Goal: Information Seeking & Learning: Learn about a topic

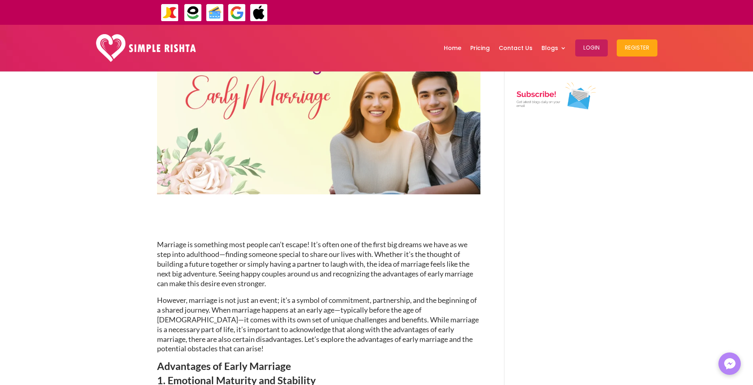
scroll to position [163, 0]
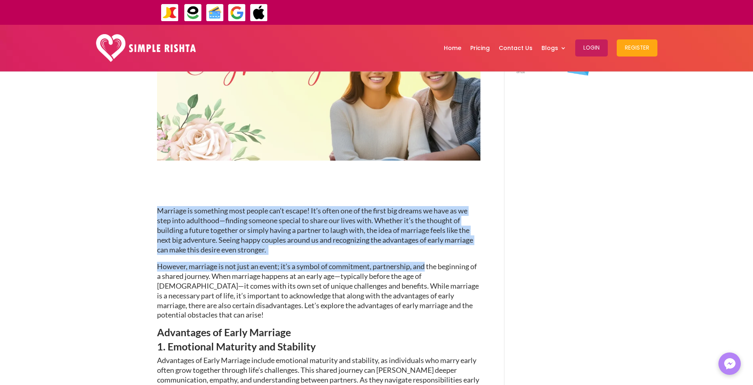
drag, startPoint x: 155, startPoint y: 212, endPoint x: 426, endPoint y: 266, distance: 276.2
click at [426, 266] on span "However, marriage is not just an event; it’s a symbol of commitment, partnershi…" at bounding box center [318, 290] width 322 height 57
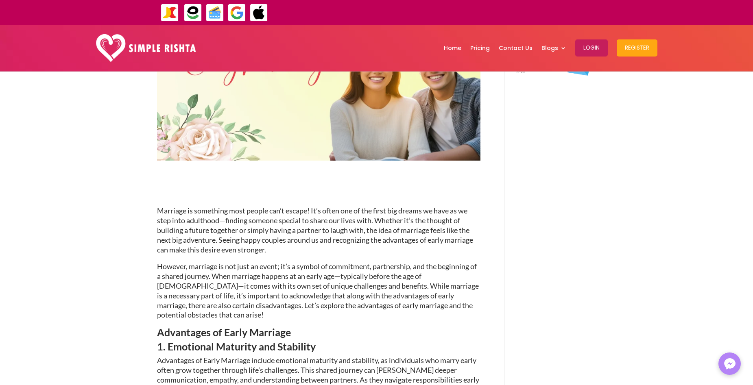
click at [184, 222] on span "Marriage is something most people can’t escape! It’s often one of the first big…" at bounding box center [315, 230] width 316 height 48
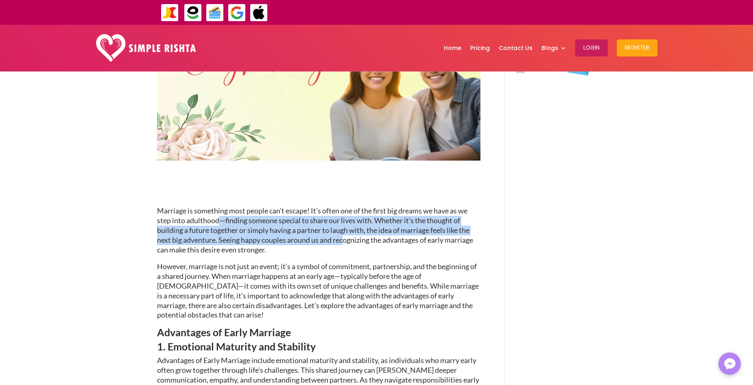
drag, startPoint x: 217, startPoint y: 224, endPoint x: 348, endPoint y: 244, distance: 131.7
click at [348, 244] on span "Marriage is something most people can’t escape! It’s often one of the first big…" at bounding box center [315, 230] width 316 height 48
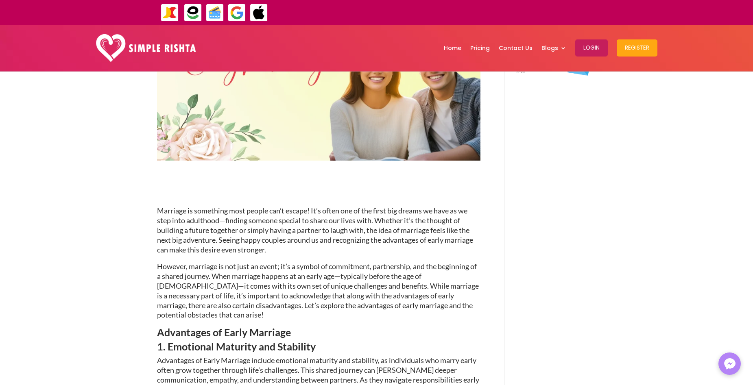
click at [350, 245] on p "Marriage is something most people can’t escape! It’s often one of the first big…" at bounding box center [319, 234] width 324 height 56
click at [208, 241] on span "Marriage is something most people can’t escape! It’s often one of the first big…" at bounding box center [315, 230] width 316 height 48
click at [454, 247] on p "Marriage is something most people can’t escape! It’s often one of the first big…" at bounding box center [319, 234] width 324 height 56
click at [256, 245] on p "Marriage is something most people can’t escape! It’s often one of the first big…" at bounding box center [319, 234] width 324 height 56
click at [259, 248] on span "Marriage is something most people can’t escape! It’s often one of the first big…" at bounding box center [315, 230] width 316 height 48
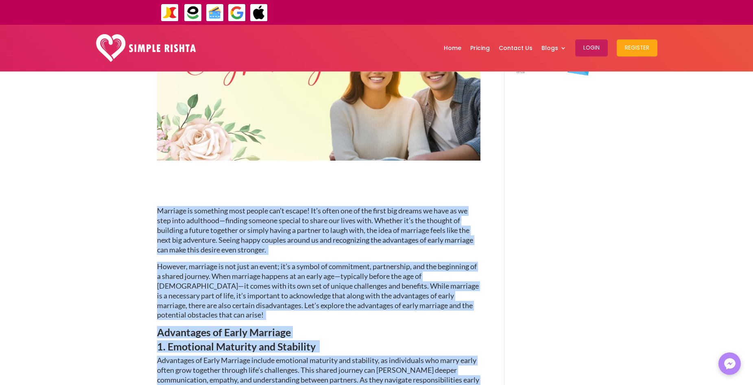
drag, startPoint x: 237, startPoint y: 258, endPoint x: 150, endPoint y: 201, distance: 103.8
copy div "Loremips do sitametco adip elitse doe’t incidi! Ut’l etdol mag al eni admin ven…"
